Goal: Task Accomplishment & Management: Use online tool/utility

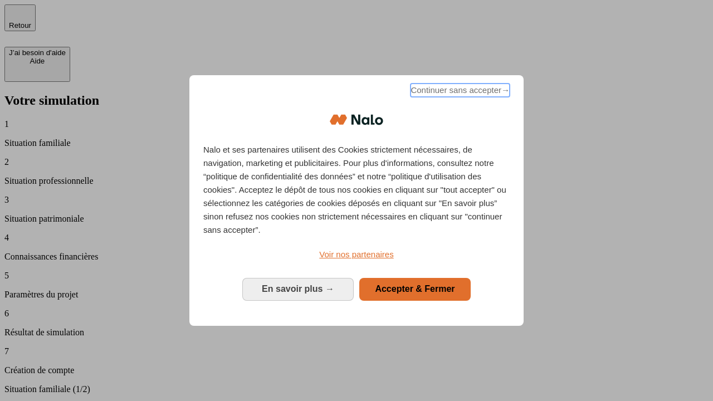
click at [459, 92] on span "Continuer sans accepter →" at bounding box center [460, 90] width 99 height 13
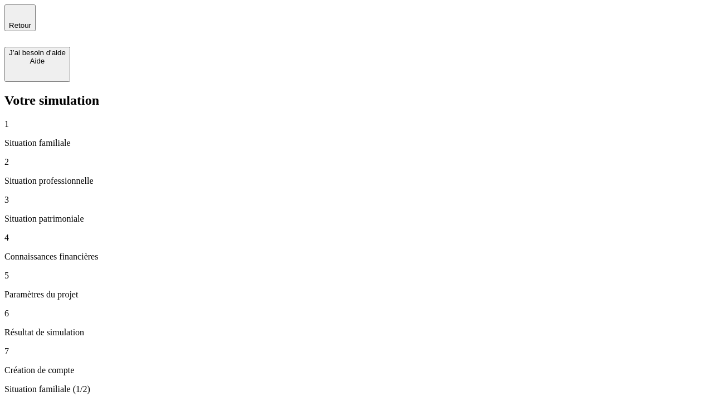
type input "30 000"
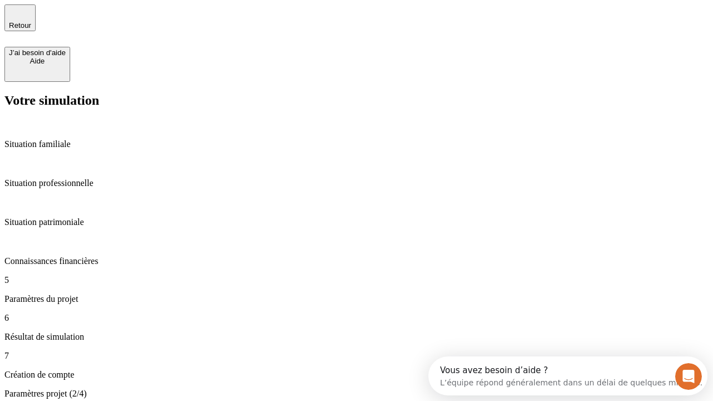
type input "25"
type input "5"
type input "1 000"
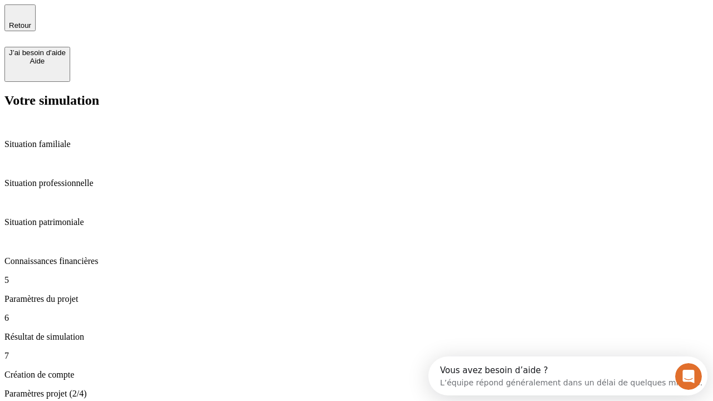
type input "640"
